Goal: Task Accomplishment & Management: Manage account settings

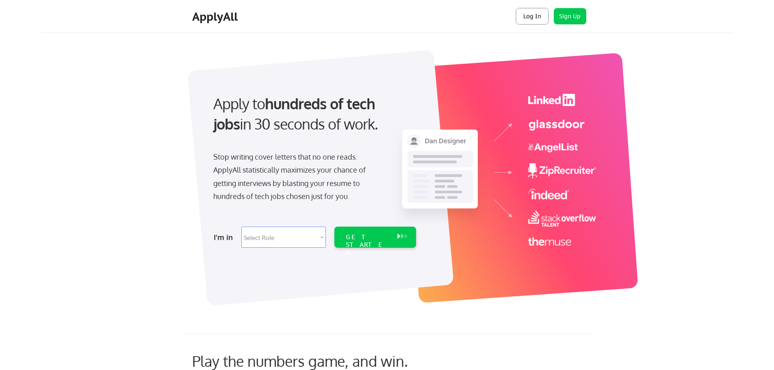
click at [537, 20] on button "Log In" at bounding box center [532, 16] width 32 height 16
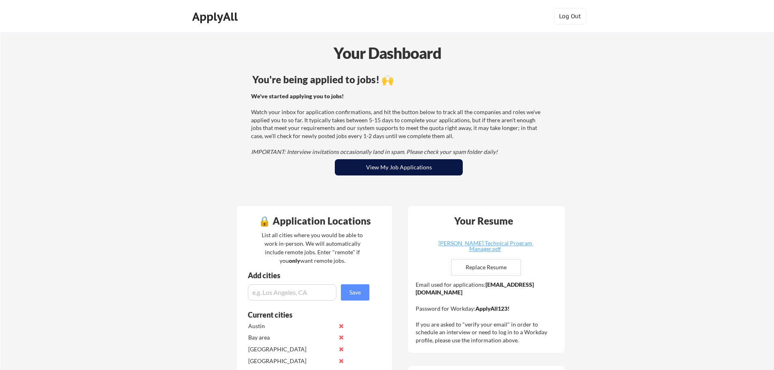
click at [383, 167] on button "View My Job Applications" at bounding box center [399, 167] width 128 height 16
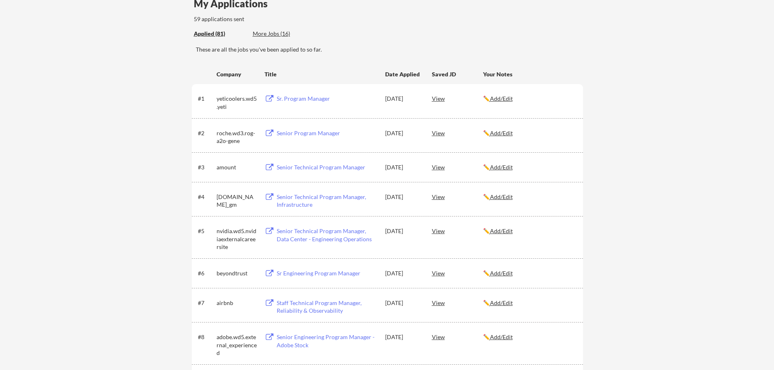
scroll to position [81, 0]
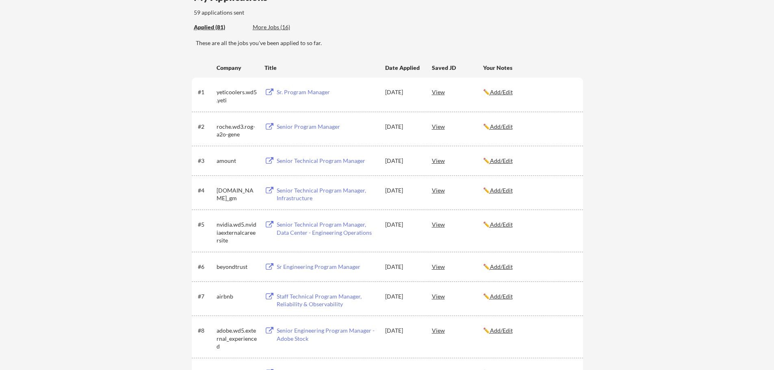
click at [308, 127] on div "Senior Program Manager" at bounding box center [327, 127] width 101 height 8
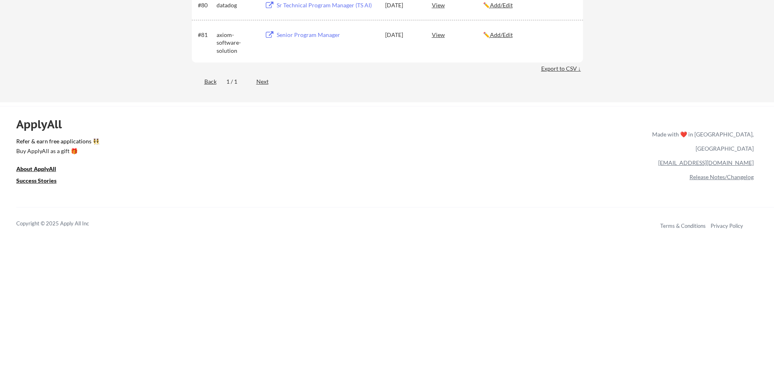
scroll to position [2721, 0]
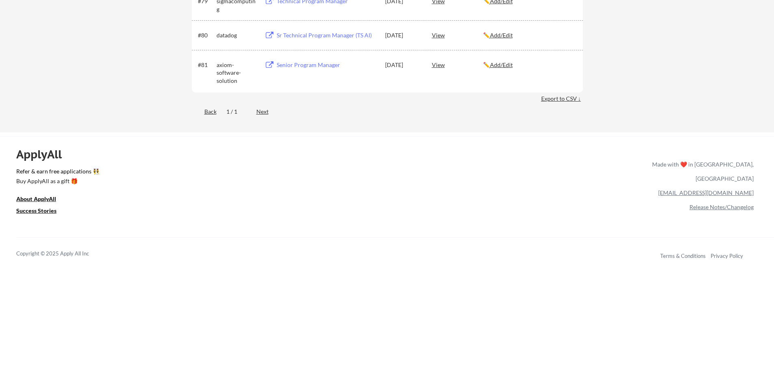
click at [562, 99] on div "Export to CSV ↓" at bounding box center [562, 99] width 42 height 8
